Goal: Find specific page/section: Find specific page/section

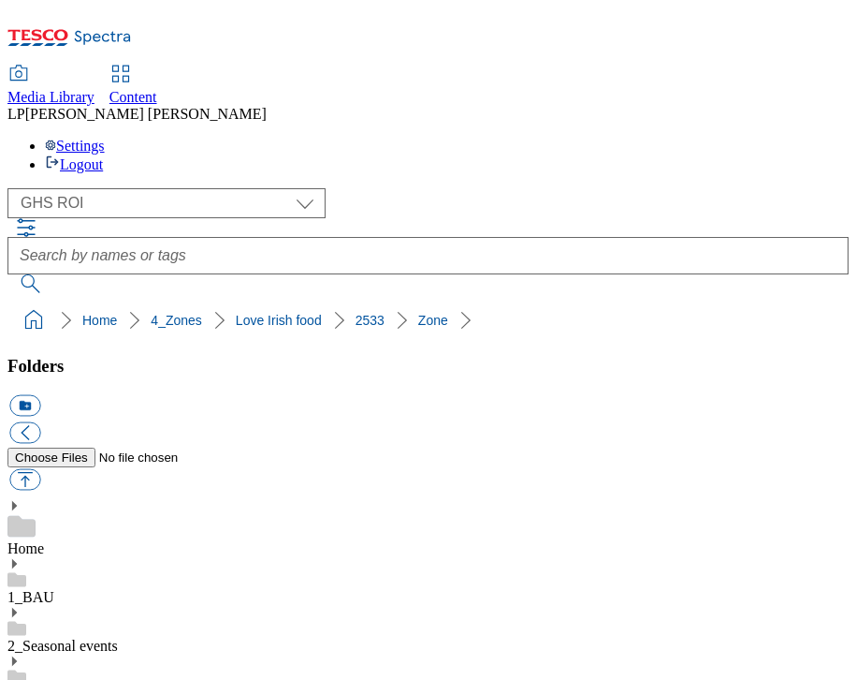
select select "flare-ghs-roi"
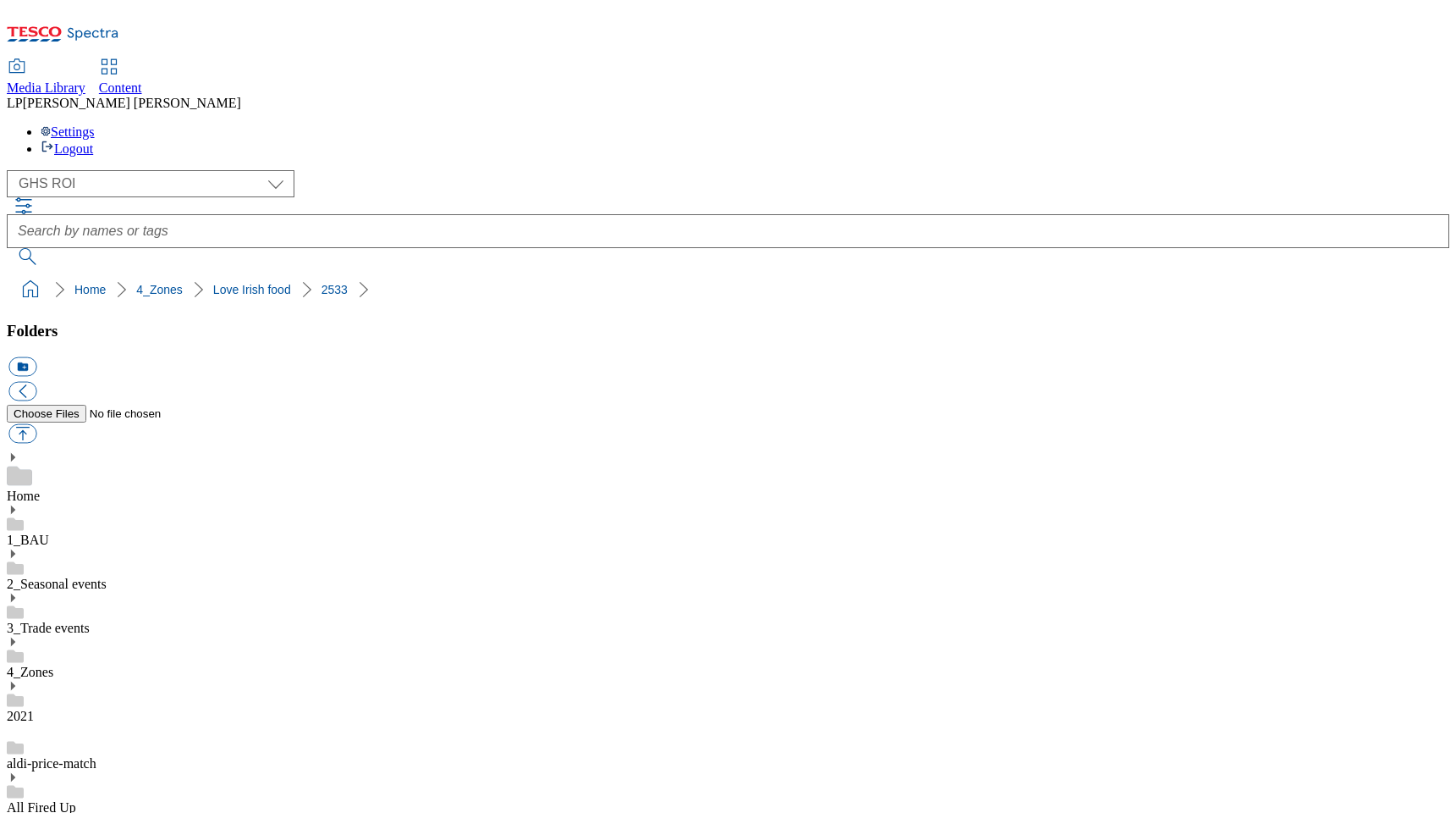
select select "flare-ghs-roi"
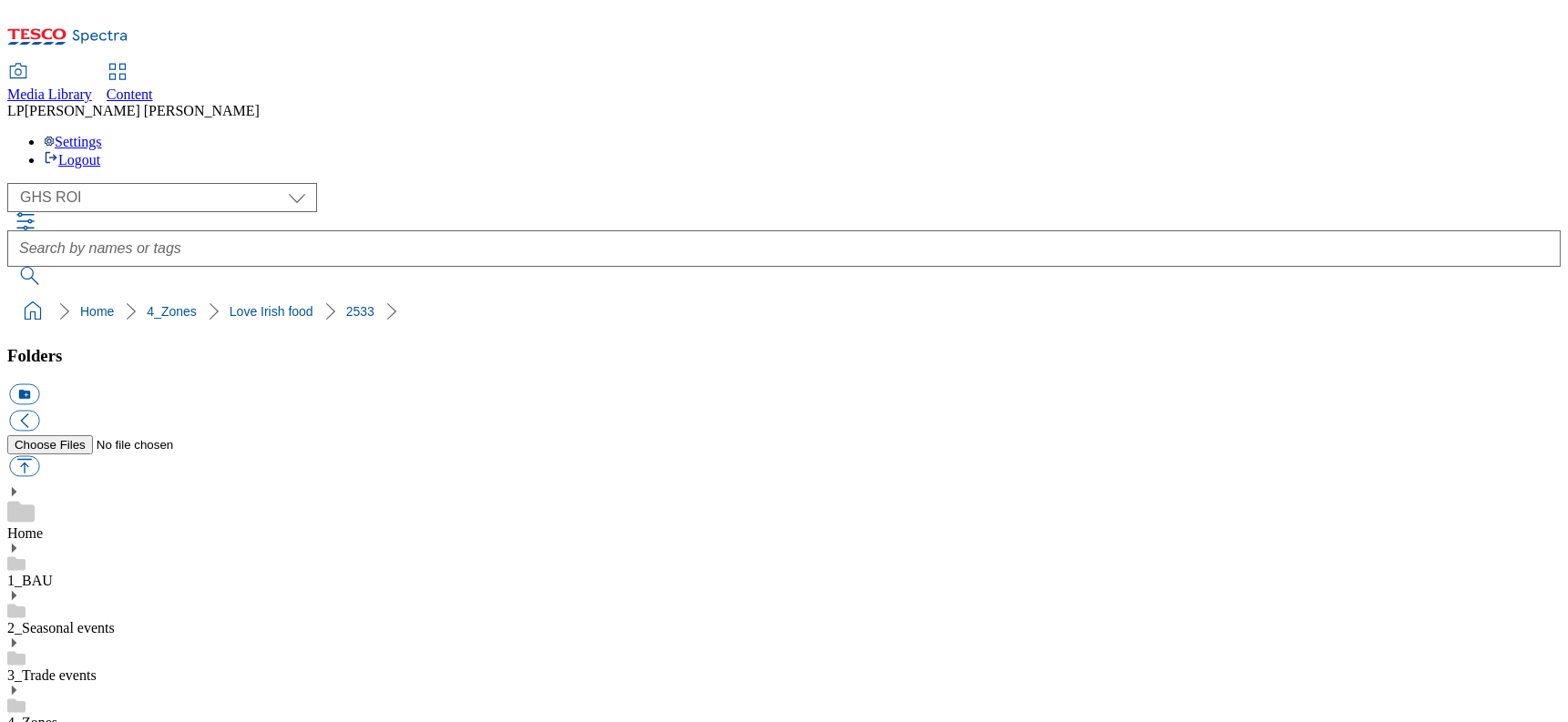
scroll to position [390, 0]
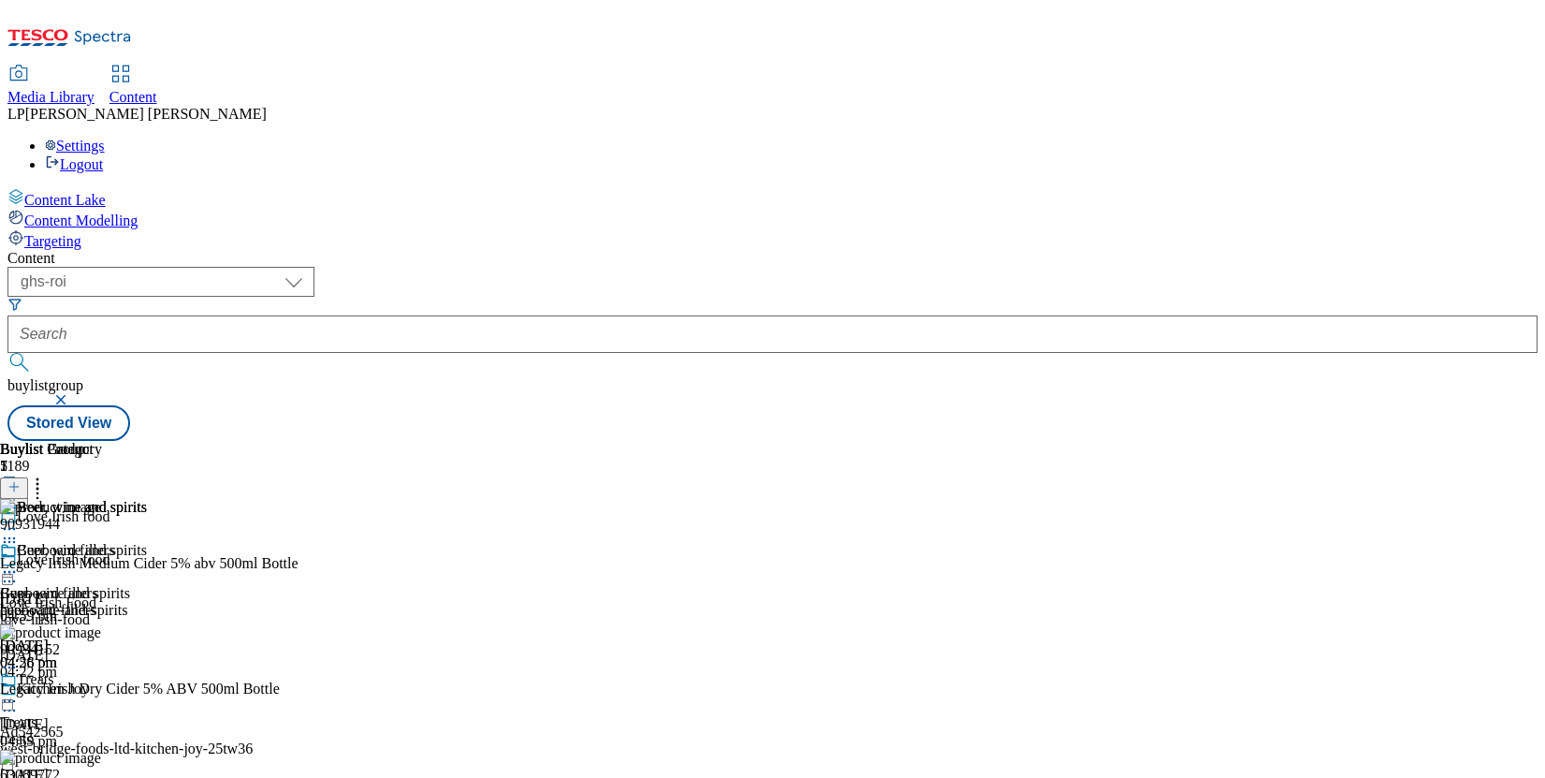
select select "ghs-roi"
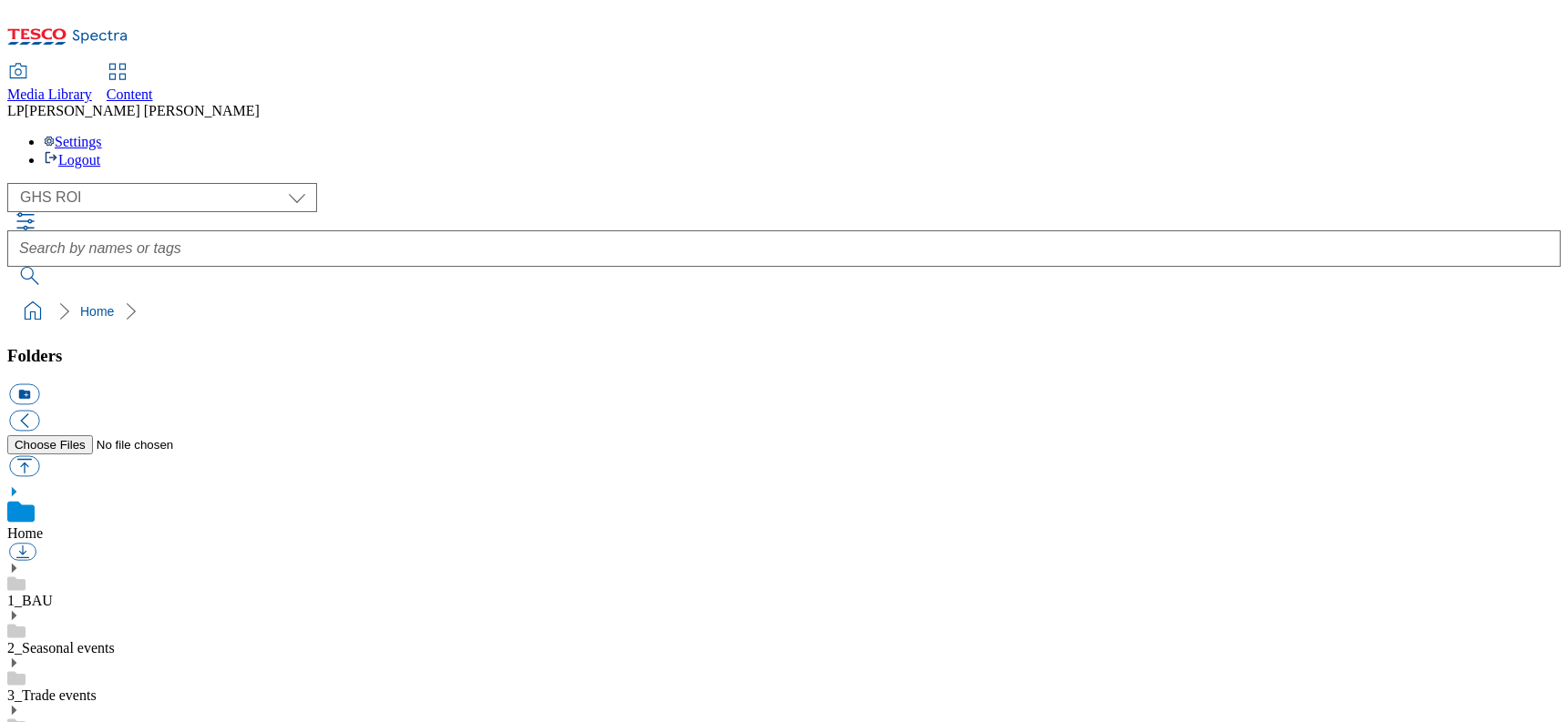
scroll to position [3, 0]
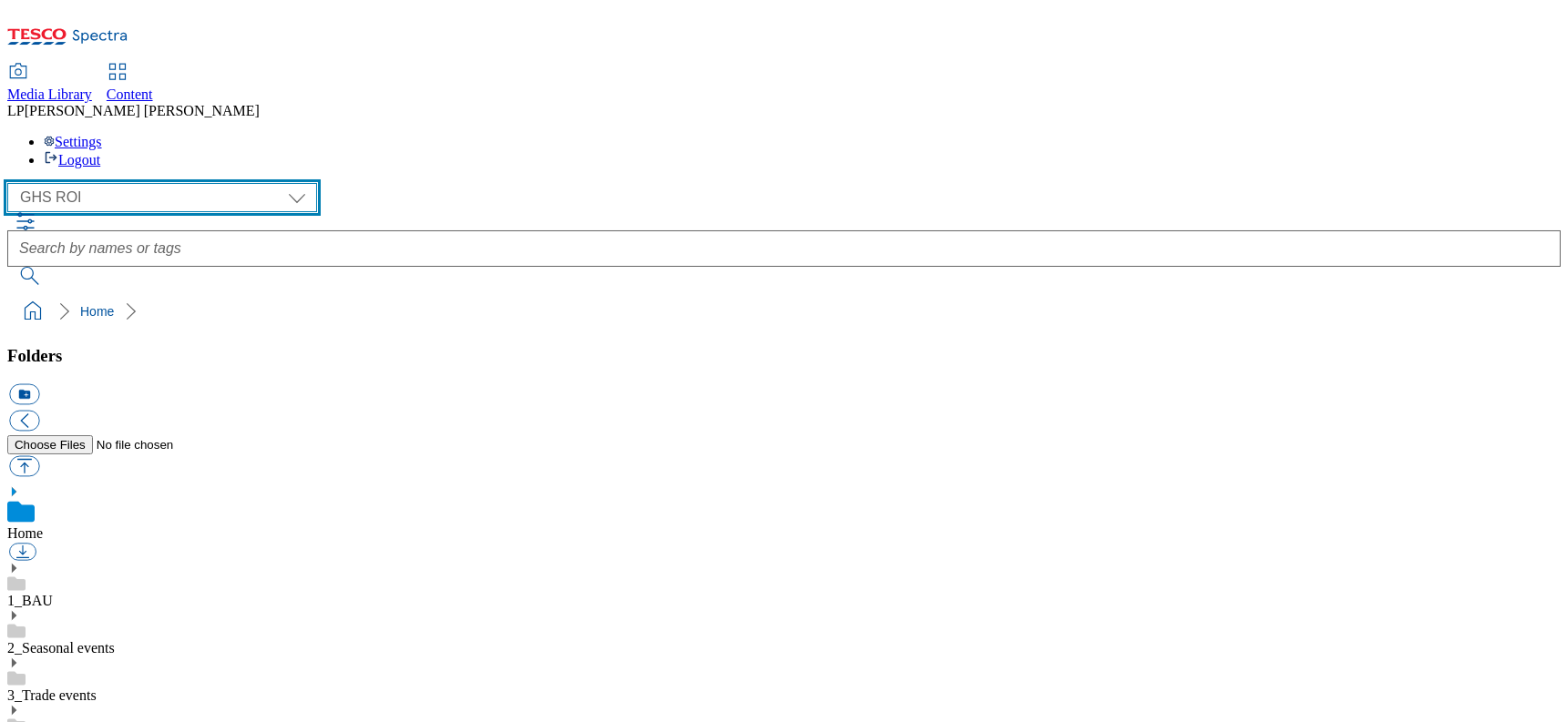
click at [115, 183] on select "Clubcard Marketing Demo Dotcom UK Emails GHS Marketing UK GHS Product UK GHS RO…" at bounding box center [162, 198] width 310 height 29
select select "flare-ghs-mktg"
click at [12, 183] on select "Clubcard Marketing Demo Dotcom UK Emails GHS Marketing UK GHS Product UK GHS RO…" at bounding box center [162, 198] width 310 height 29
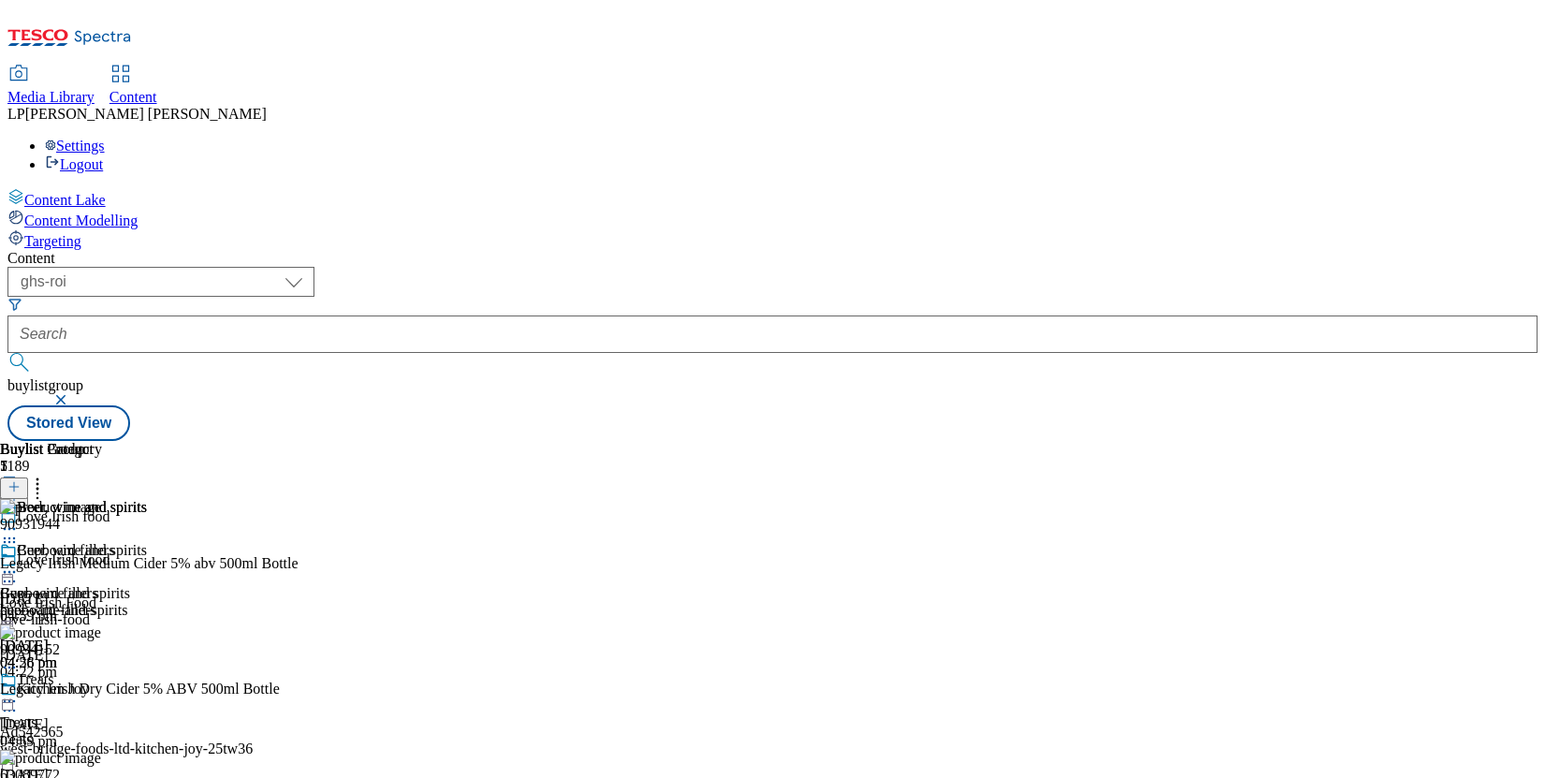
select select "ghs-roi"
